Goal: Task Accomplishment & Management: Use online tool/utility

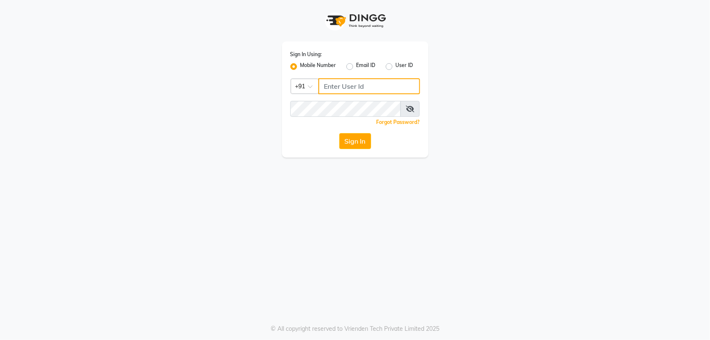
click at [366, 82] on input "Username" at bounding box center [369, 86] width 102 height 16
click at [368, 82] on input "Username" at bounding box center [369, 86] width 102 height 16
click at [510, 83] on div "Sign In Using: Mobile Number Email ID User ID Country Code × [PHONE_NUMBER] Rem…" at bounding box center [355, 78] width 477 height 157
click at [394, 91] on input "12344" at bounding box center [369, 86] width 102 height 16
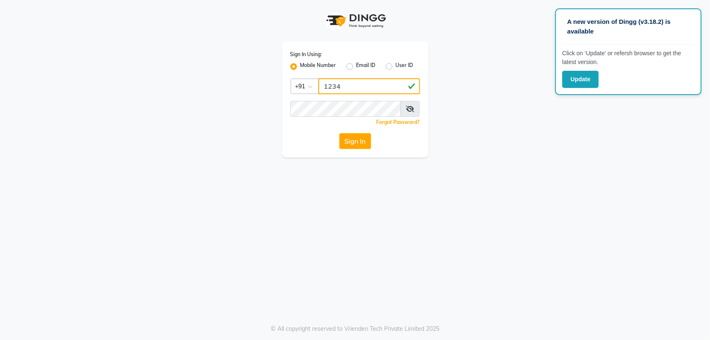
click at [388, 89] on input "1234" at bounding box center [369, 86] width 102 height 16
type input "1"
type input "123456000"
click at [354, 139] on button "Sign In" at bounding box center [355, 141] width 32 height 16
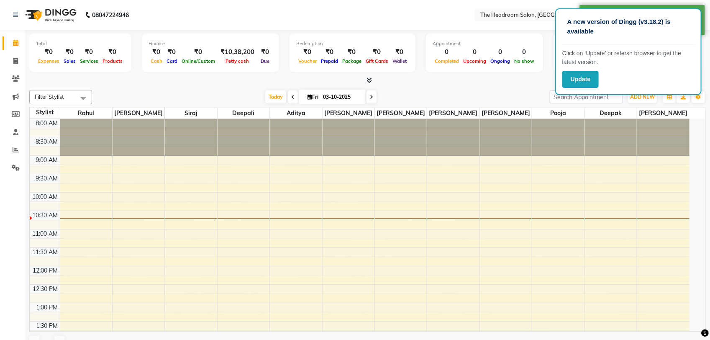
select select "en"
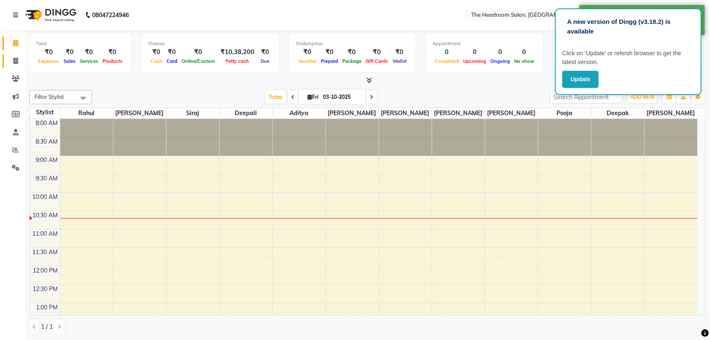
click at [17, 60] on icon at bounding box center [15, 61] width 5 height 6
select select "service"
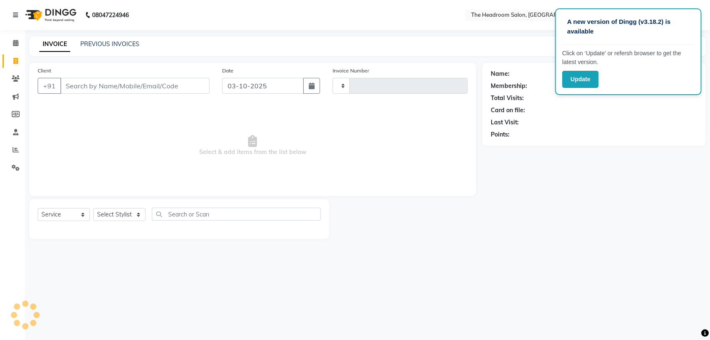
type input "3906"
select select "6933"
select select "58237"
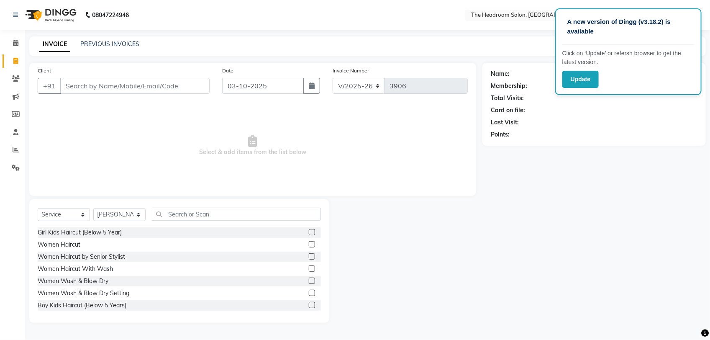
click at [10, 66] on link "Invoice" at bounding box center [13, 61] width 20 height 14
select select "service"
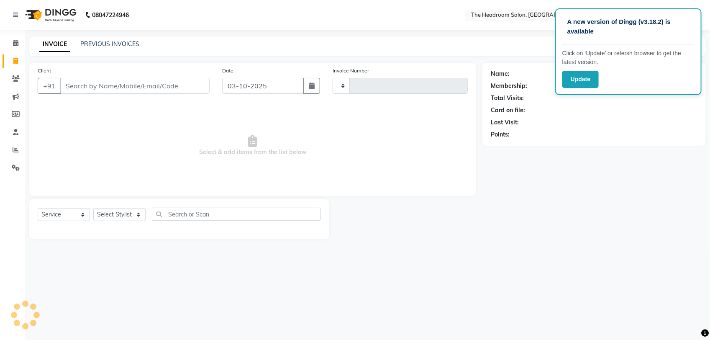
type input "3906"
select select "6933"
select select "58237"
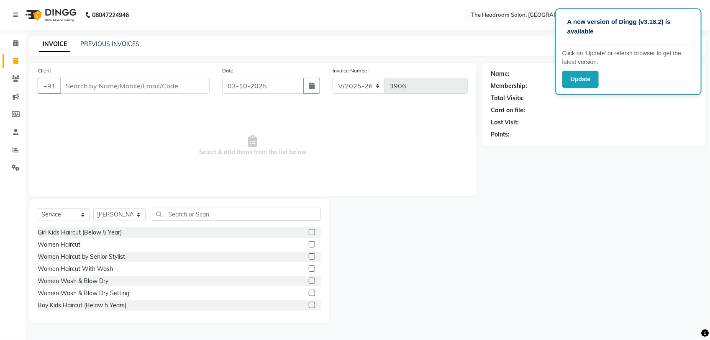
click at [68, 176] on span "Select & add items from the list below" at bounding box center [253, 146] width 430 height 84
click at [72, 176] on span "Select & add items from the list below" at bounding box center [253, 146] width 430 height 84
click at [220, 211] on input "text" at bounding box center [236, 214] width 169 height 13
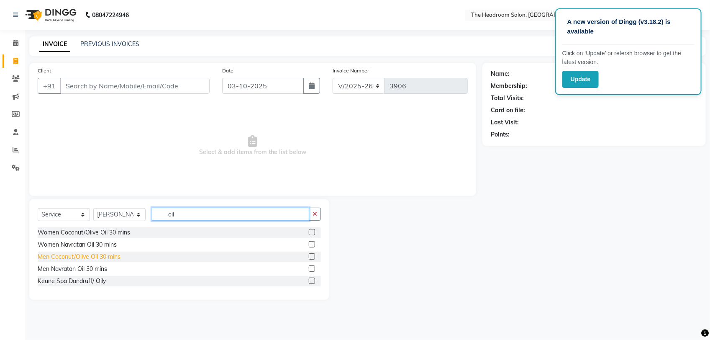
type input "oil"
click at [82, 259] on div "Men Coconut/Olive Oil 30 mins" at bounding box center [79, 256] width 83 height 9
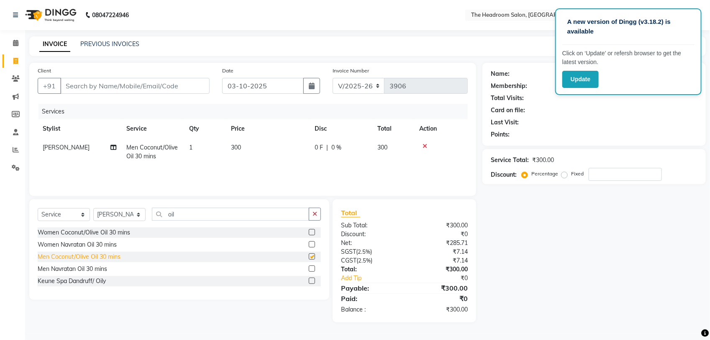
checkbox input "false"
click at [425, 143] on icon at bounding box center [425, 146] width 5 height 6
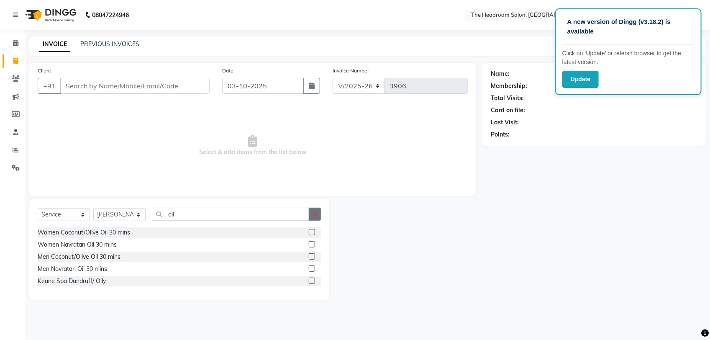
click at [313, 213] on icon "button" at bounding box center [315, 214] width 5 height 6
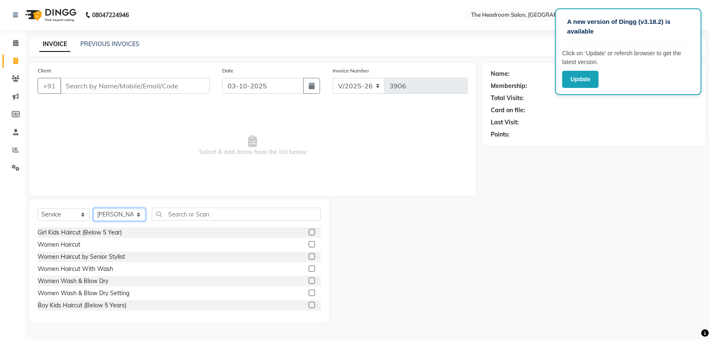
click at [137, 210] on select "Select Stylist [PERSON_NAME] Deepak [PERSON_NAME] [PERSON_NAME] Manager [PERSON…" at bounding box center [119, 214] width 52 height 13
select select
click at [93, 208] on select "Select Stylist [PERSON_NAME] Deepak [PERSON_NAME] [PERSON_NAME] Manager [PERSON…" at bounding box center [119, 214] width 52 height 13
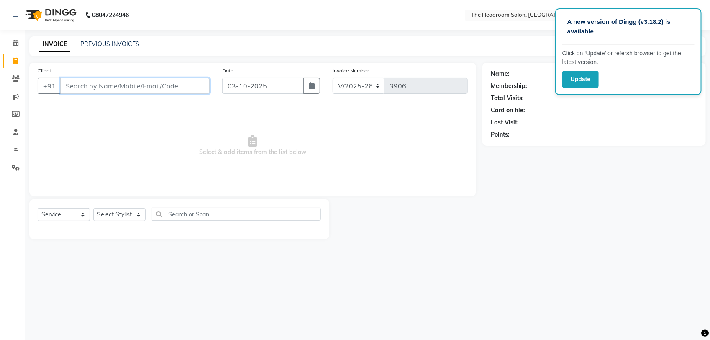
click at [102, 87] on input "Client" at bounding box center [134, 86] width 149 height 16
click at [100, 86] on input "Client" at bounding box center [134, 86] width 149 height 16
click at [16, 152] on icon at bounding box center [16, 149] width 6 height 6
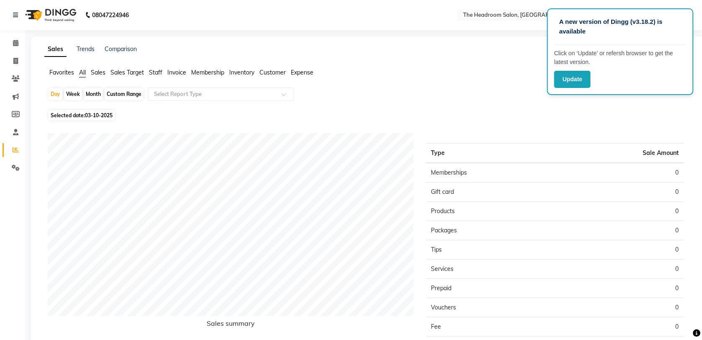
click at [91, 115] on span "03-10-2025" at bounding box center [99, 115] width 28 height 6
select select "10"
select select "2025"
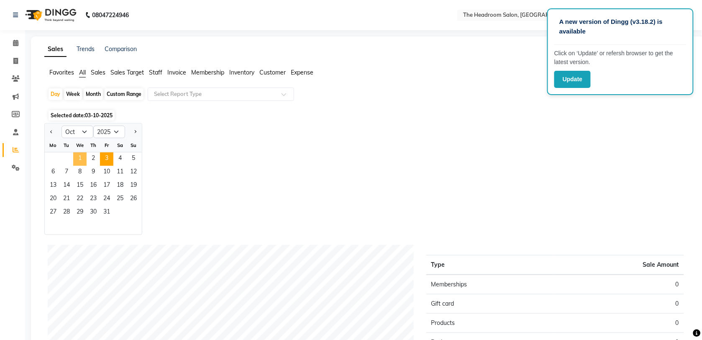
click at [75, 153] on span "1" at bounding box center [79, 158] width 13 height 13
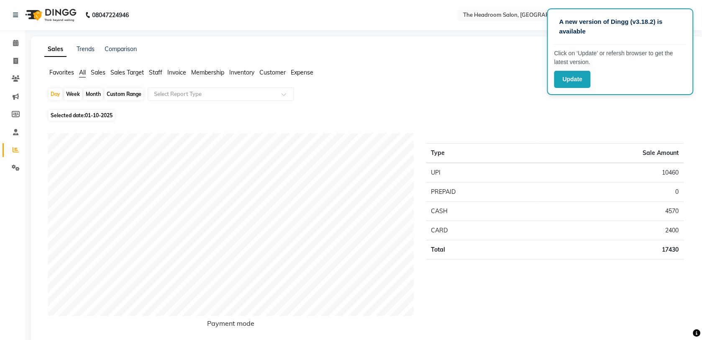
click at [80, 114] on span "Selected date: [DATE]" at bounding box center [82, 115] width 66 height 10
select select "10"
select select "2025"
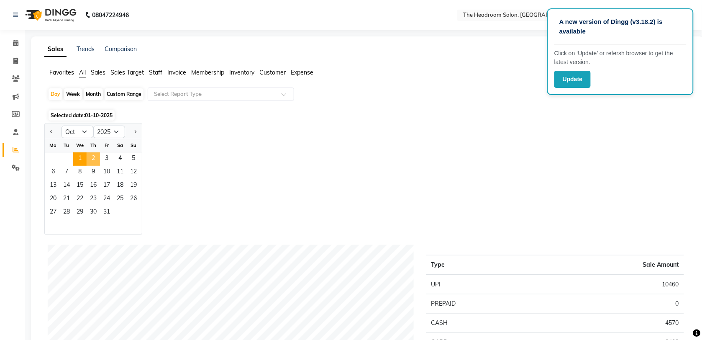
click at [87, 154] on span "2" at bounding box center [93, 158] width 13 height 13
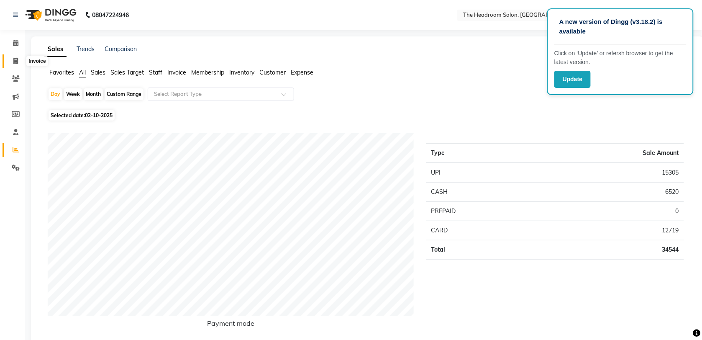
click at [10, 65] on span at bounding box center [15, 61] width 15 height 10
select select "service"
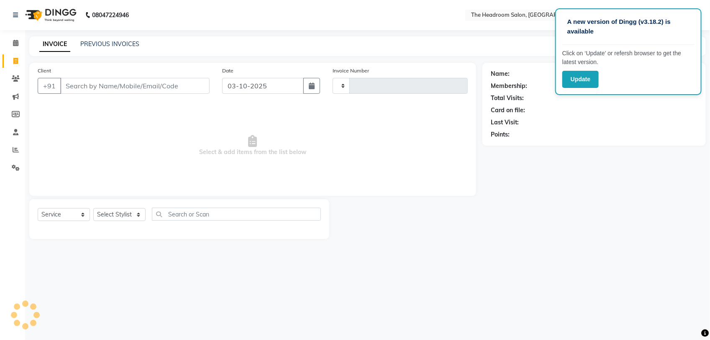
type input "3906"
select select "6933"
click at [130, 86] on input "Client" at bounding box center [134, 86] width 149 height 16
select select "58237"
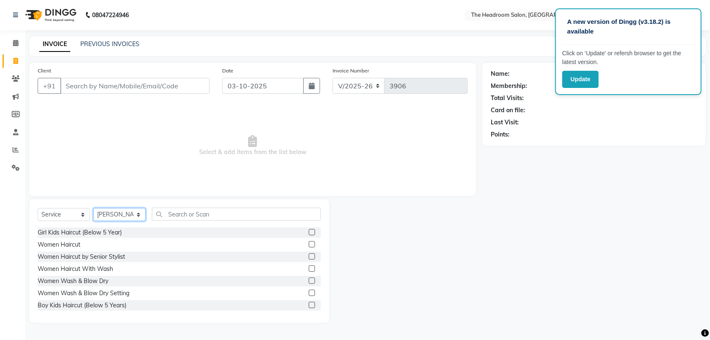
click at [138, 213] on select "Select Stylist [PERSON_NAME] Deepak [PERSON_NAME] [PERSON_NAME] Manager [PERSON…" at bounding box center [119, 214] width 52 height 13
click at [93, 208] on select "Select Stylist [PERSON_NAME] Deepak [PERSON_NAME] [PERSON_NAME] Manager [PERSON…" at bounding box center [119, 214] width 52 height 13
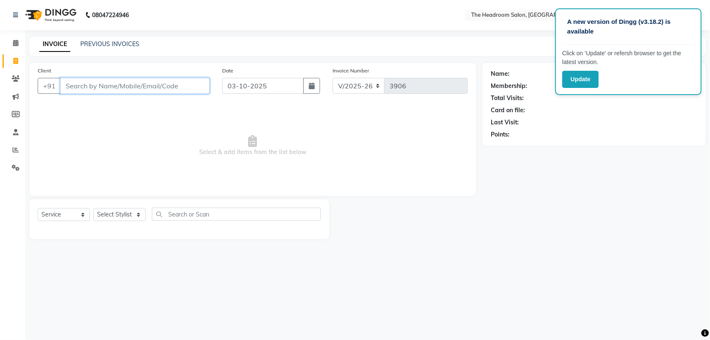
click at [125, 82] on input "Client" at bounding box center [134, 86] width 149 height 16
click at [67, 87] on input "Client" at bounding box center [134, 86] width 149 height 16
click at [138, 209] on select "Select Stylist [PERSON_NAME] Deepak [PERSON_NAME] [PERSON_NAME] Manager [PERSON…" at bounding box center [119, 214] width 52 height 13
select select "87934"
click at [93, 208] on select "Select Stylist [PERSON_NAME] Deepak [PERSON_NAME] [PERSON_NAME] Manager [PERSON…" at bounding box center [119, 214] width 52 height 13
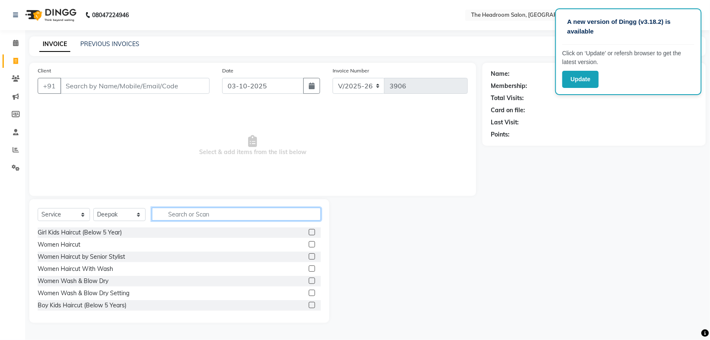
click at [195, 214] on input "text" at bounding box center [236, 214] width 169 height 13
type input "men"
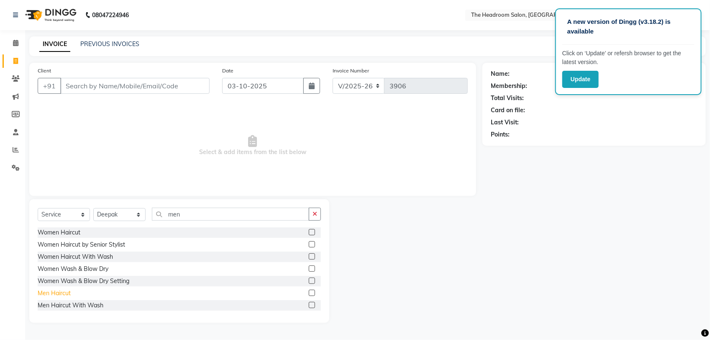
click at [49, 296] on div "Men Haircut" at bounding box center [54, 293] width 33 height 9
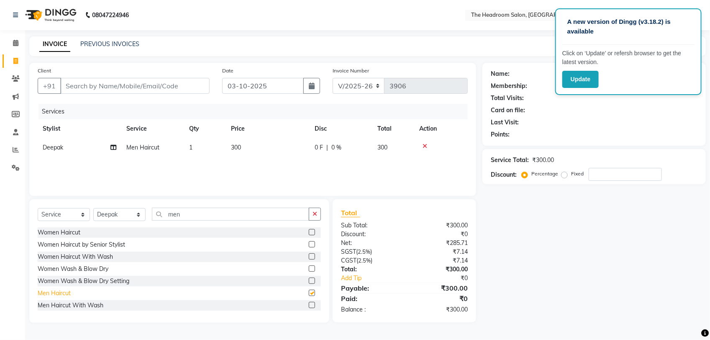
checkbox input "false"
click at [314, 208] on button "button" at bounding box center [315, 214] width 12 height 13
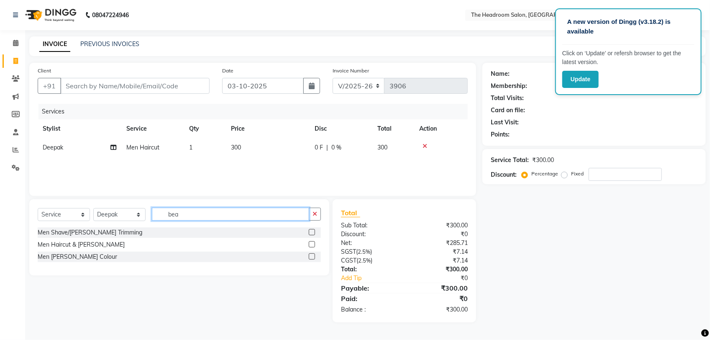
type input "bea"
click at [97, 76] on div "Client +91" at bounding box center [123, 83] width 185 height 34
click at [98, 80] on input "Client" at bounding box center [134, 86] width 149 height 16
type input "9"
type input "0"
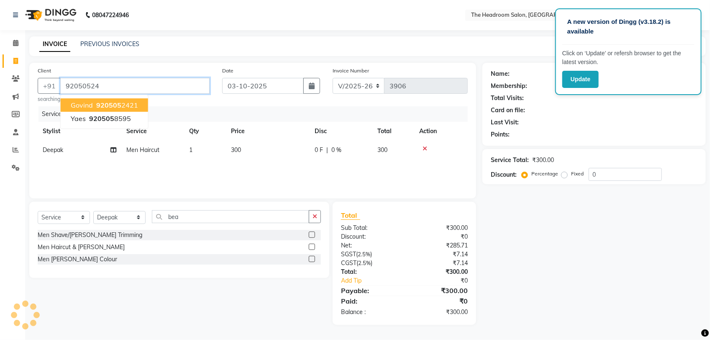
click at [123, 103] on ngb-highlight "920505 2421" at bounding box center [117, 105] width 44 height 8
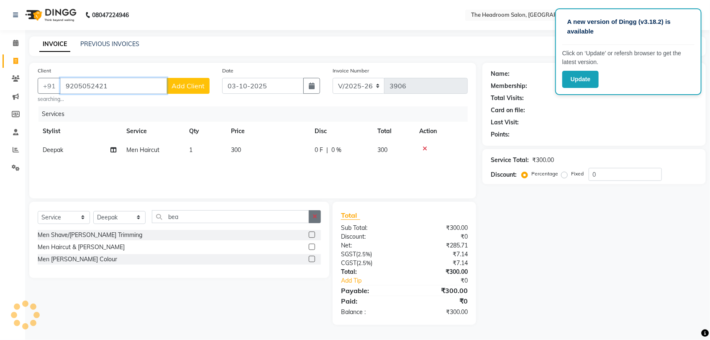
type input "9205052421"
click at [311, 211] on button "button" at bounding box center [315, 216] width 12 height 13
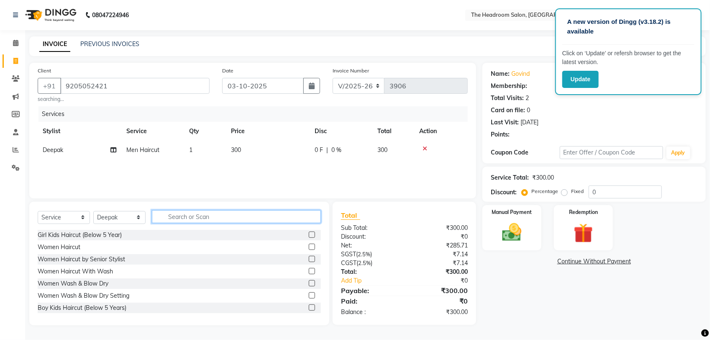
click at [274, 215] on input "text" at bounding box center [236, 216] width 169 height 13
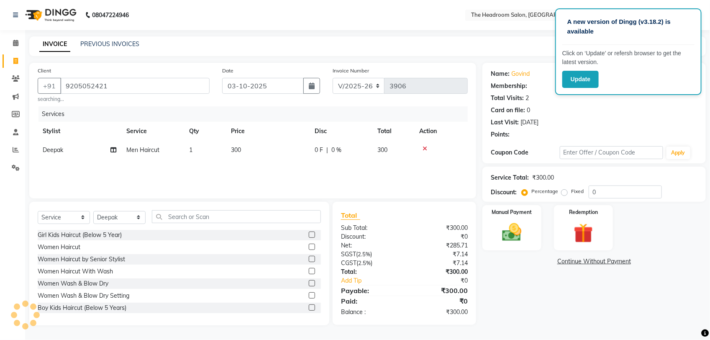
click at [428, 148] on div at bounding box center [441, 149] width 44 height 6
click at [427, 147] on div at bounding box center [441, 149] width 44 height 6
click at [423, 149] on icon at bounding box center [425, 149] width 5 height 6
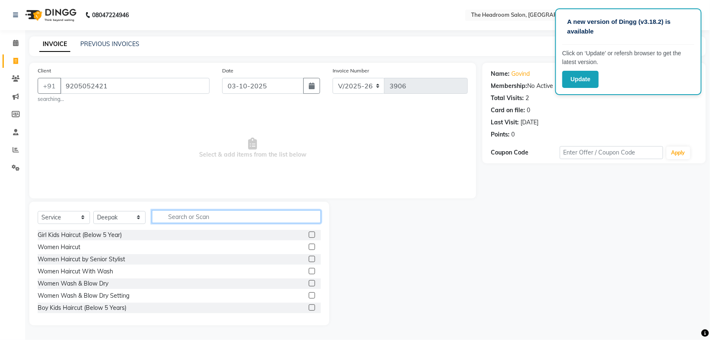
click at [277, 220] on input "text" at bounding box center [236, 216] width 169 height 13
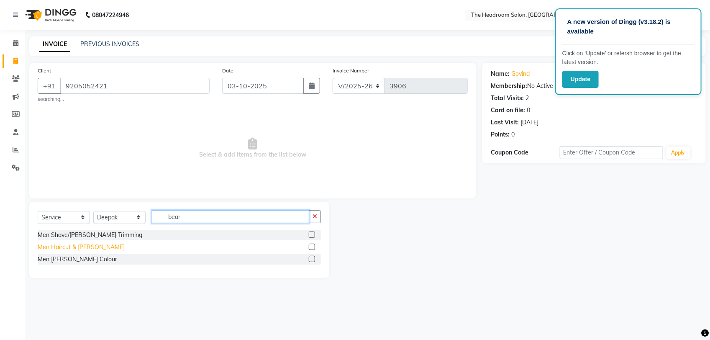
type input "bear"
drag, startPoint x: 61, startPoint y: 246, endPoint x: 74, endPoint y: 245, distance: 12.6
click at [61, 246] on div "Men Haircut & [PERSON_NAME]" at bounding box center [81, 247] width 87 height 9
checkbox input "false"
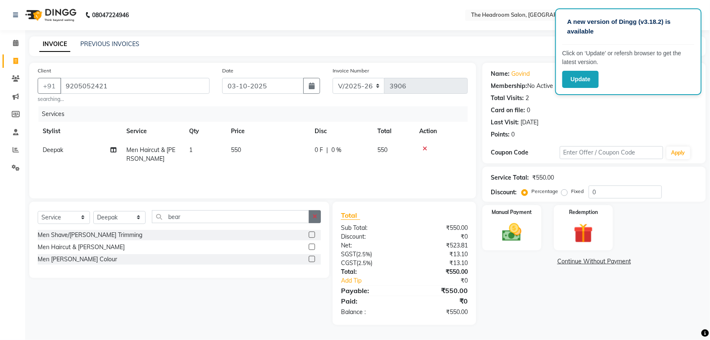
click at [312, 218] on button "button" at bounding box center [315, 216] width 12 height 13
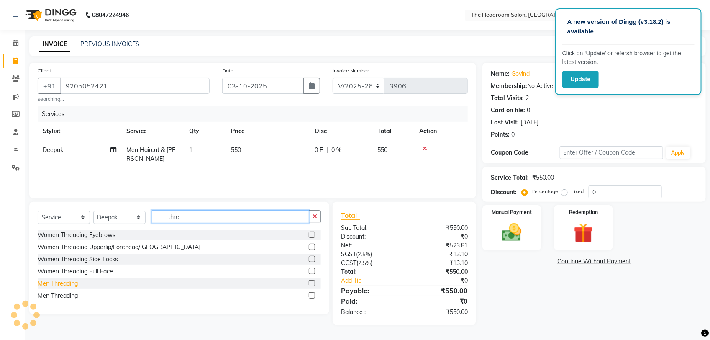
type input "thre"
click at [70, 284] on div "Men Threading" at bounding box center [58, 283] width 40 height 9
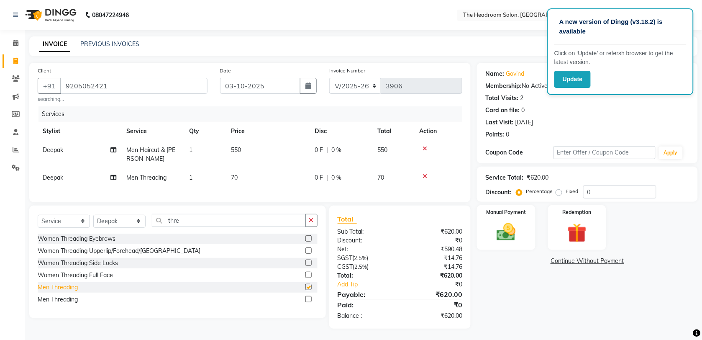
checkbox input "false"
click at [64, 304] on div "Men Threading" at bounding box center [58, 299] width 40 height 9
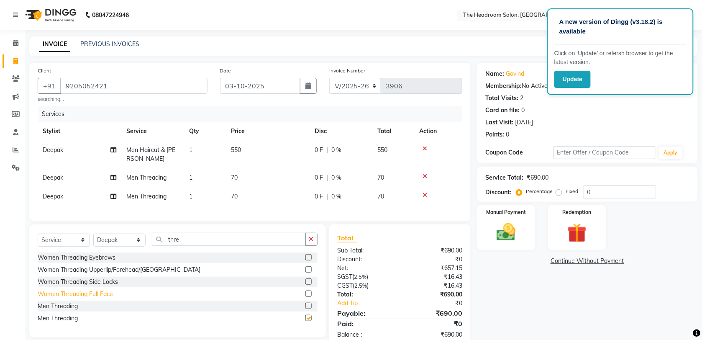
checkbox input "false"
click at [425, 196] on icon at bounding box center [425, 195] width 5 height 6
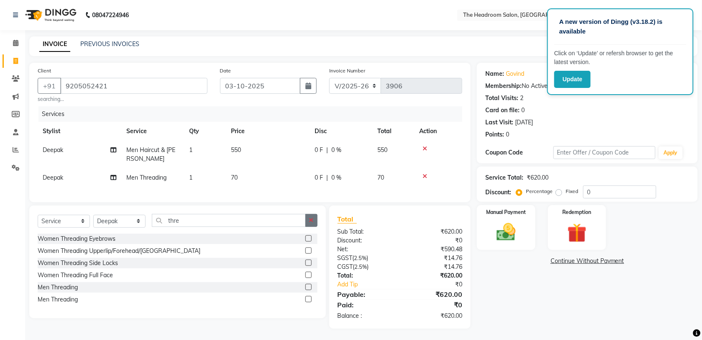
click at [313, 223] on icon "button" at bounding box center [311, 220] width 5 height 6
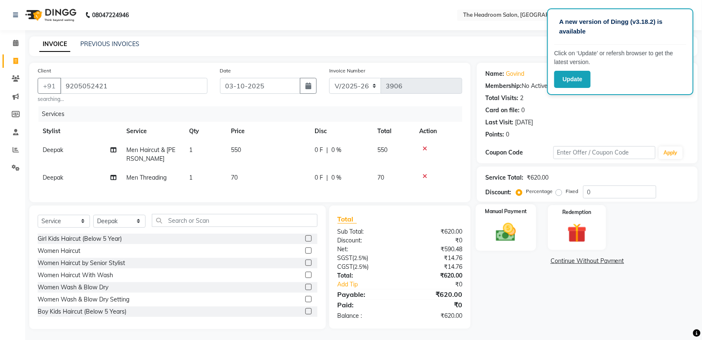
click at [498, 228] on img at bounding box center [506, 231] width 33 height 23
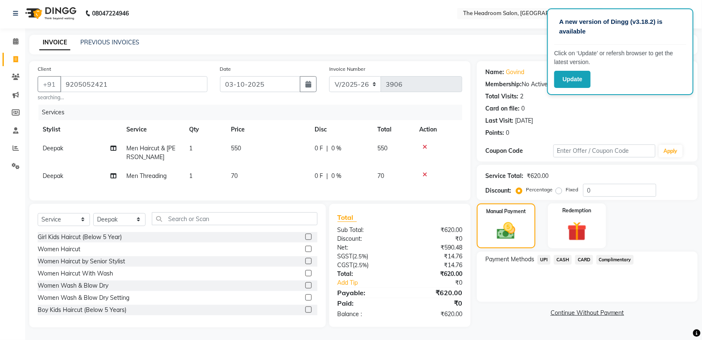
click at [584, 255] on span "CARD" at bounding box center [584, 260] width 18 height 10
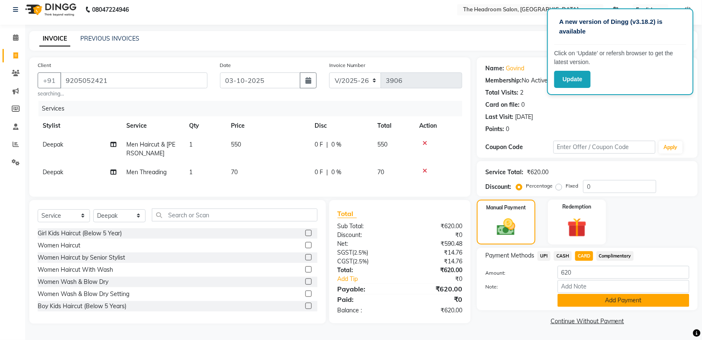
click at [653, 300] on button "Add Payment" at bounding box center [624, 300] width 132 height 13
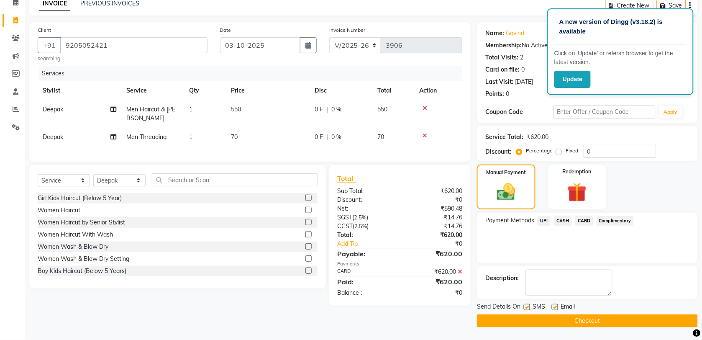
click at [573, 322] on button "Checkout" at bounding box center [587, 320] width 221 height 13
click at [573, 322] on div "Checkout" at bounding box center [587, 320] width 221 height 13
